Goal: Information Seeking & Learning: Learn about a topic

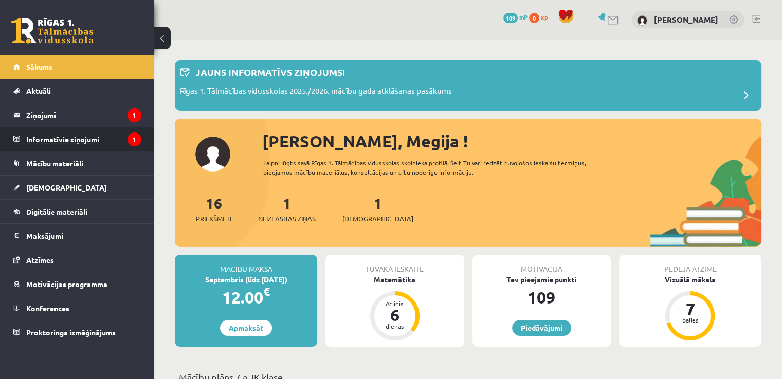
click at [82, 136] on legend "Informatīvie ziņojumi 1" at bounding box center [83, 139] width 115 height 24
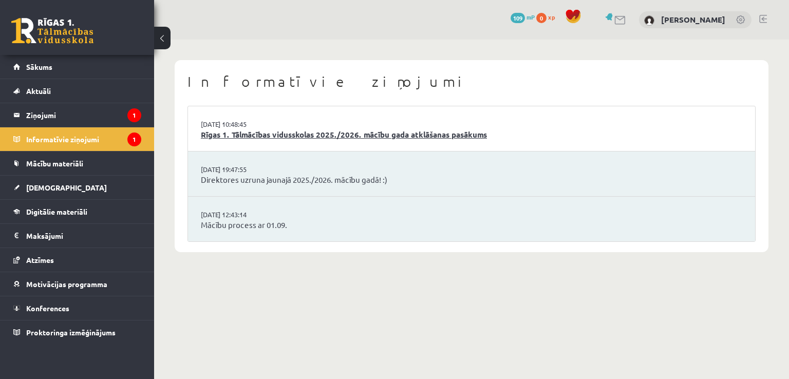
click at [315, 134] on link "Rīgas 1. Tālmācības vidusskolas 2025./2026. mācību gada atklāšanas pasākums" at bounding box center [472, 135] width 542 height 12
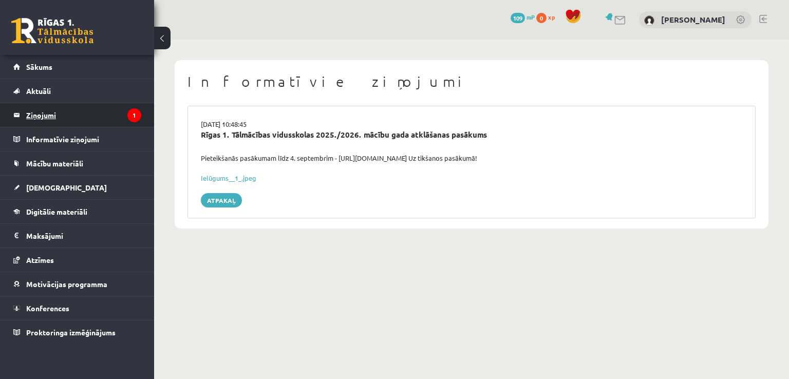
click at [57, 114] on legend "Ziņojumi 1" at bounding box center [83, 115] width 115 height 24
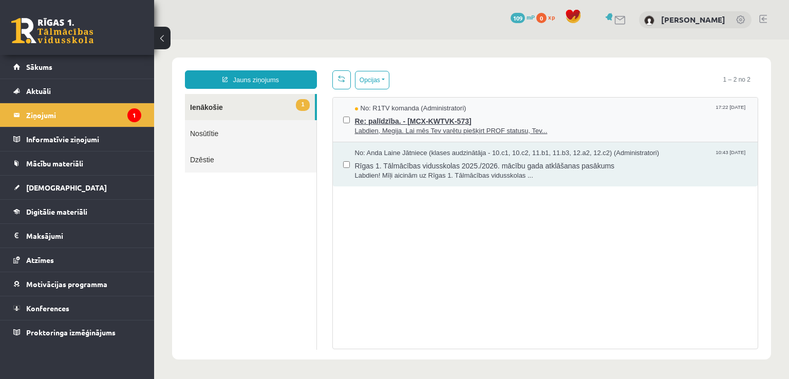
click at [487, 123] on span "Re: palīdzība. - [MCX-KWTVK-573]" at bounding box center [551, 120] width 393 height 13
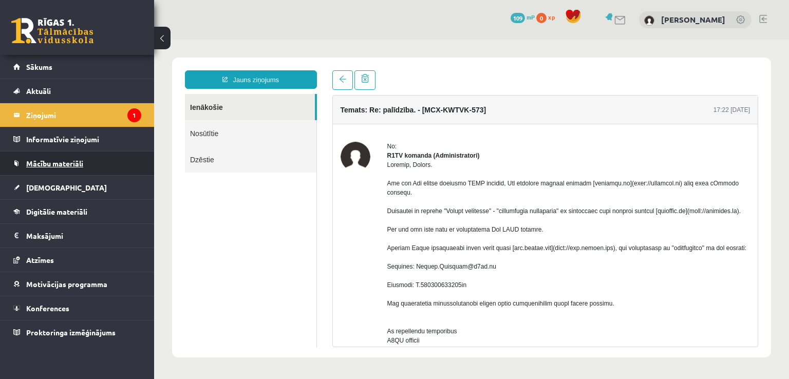
click at [50, 163] on span "Mācību materiāli" at bounding box center [54, 163] width 57 height 9
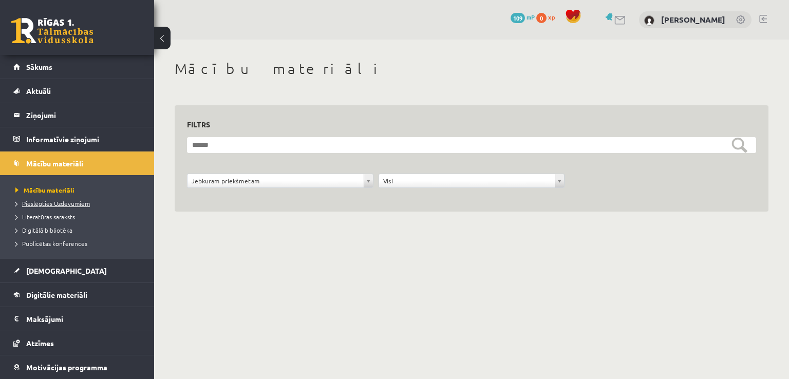
click at [46, 203] on span "Pieslēgties Uzdevumiem" at bounding box center [52, 203] width 75 height 8
click at [54, 204] on span "Pieslēgties Uzdevumiem" at bounding box center [56, 203] width 82 height 8
click at [67, 72] on link "Sākums" at bounding box center [77, 67] width 128 height 24
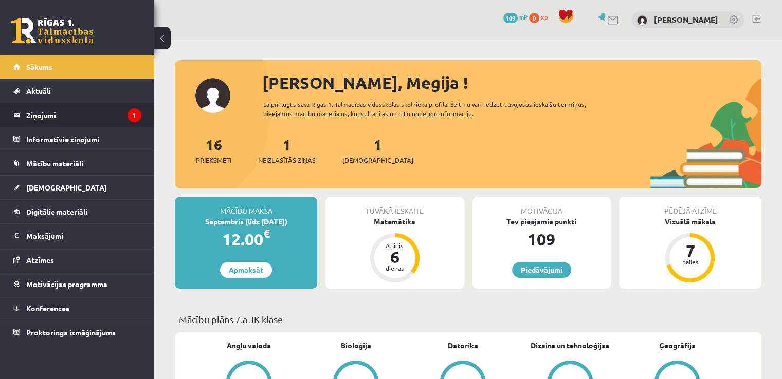
click at [39, 114] on legend "Ziņojumi 1" at bounding box center [83, 115] width 115 height 24
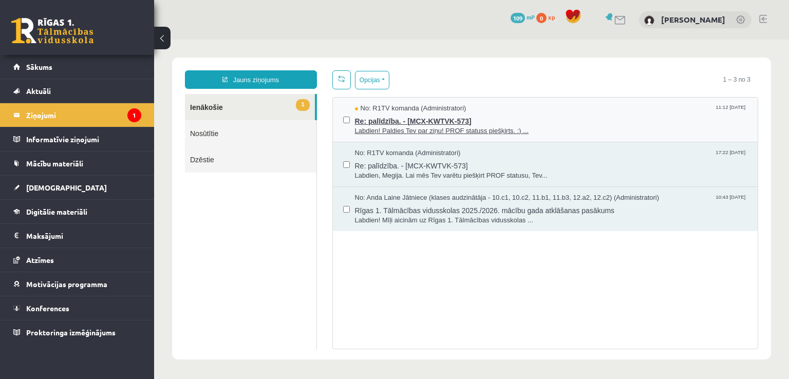
click at [489, 119] on span "Re: palīdzība. - [MCX-KWTVK-573]" at bounding box center [551, 120] width 393 height 13
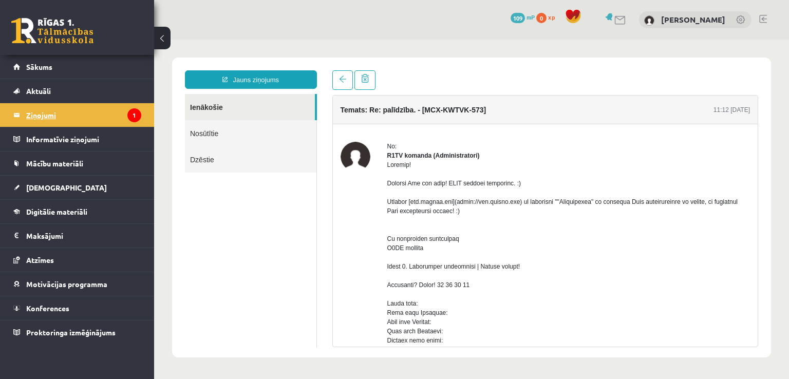
click at [53, 114] on legend "Ziņojumi 1" at bounding box center [83, 115] width 115 height 24
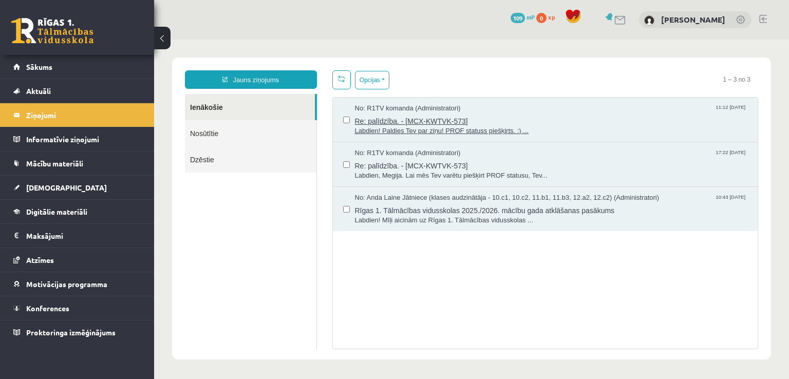
click at [491, 116] on span "Re: palīdzība. - [MCX-KWTVK-573]" at bounding box center [551, 120] width 393 height 13
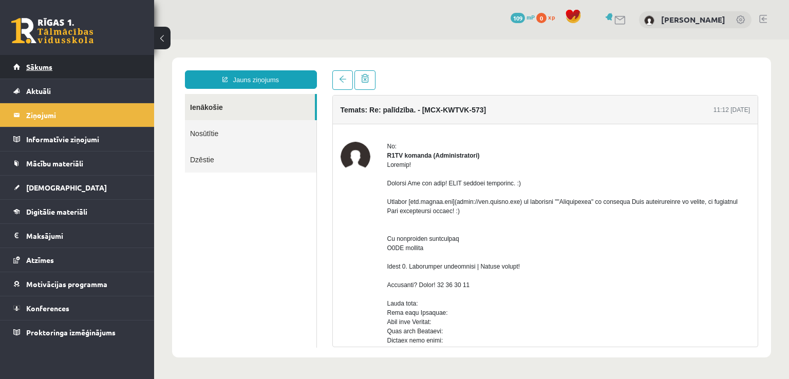
click at [74, 70] on link "Sākums" at bounding box center [77, 67] width 128 height 24
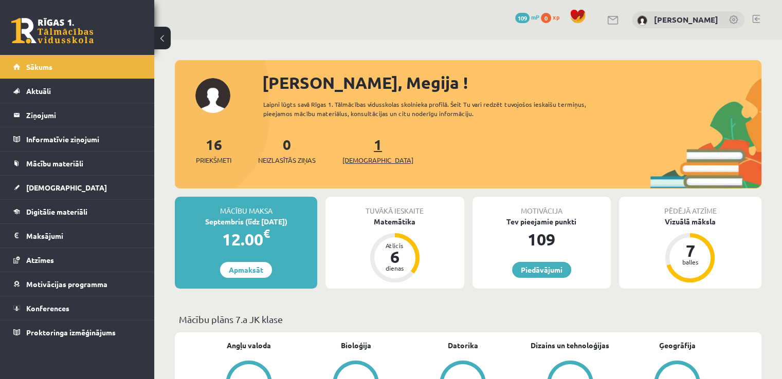
click at [368, 158] on span "[DEMOGRAPHIC_DATA]" at bounding box center [377, 160] width 71 height 10
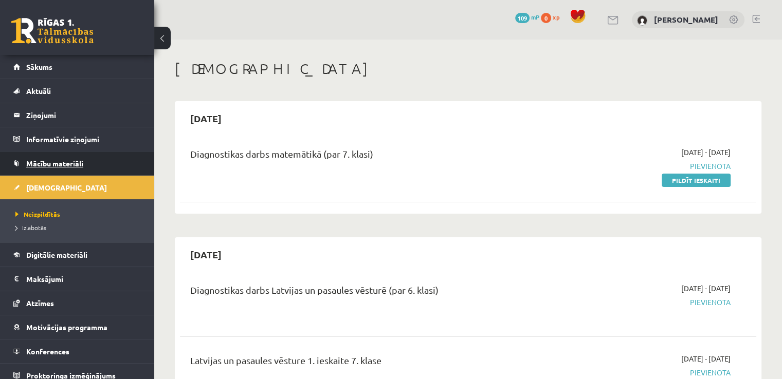
click at [57, 160] on span "Mācību materiāli" at bounding box center [54, 163] width 57 height 9
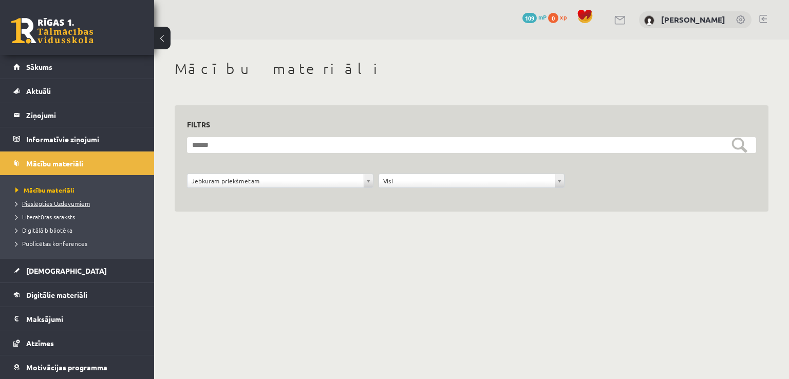
click at [50, 200] on span "Pieslēgties Uzdevumiem" at bounding box center [52, 203] width 75 height 8
click at [765, 18] on link at bounding box center [764, 19] width 8 height 8
